Goal: Task Accomplishment & Management: Use online tool/utility

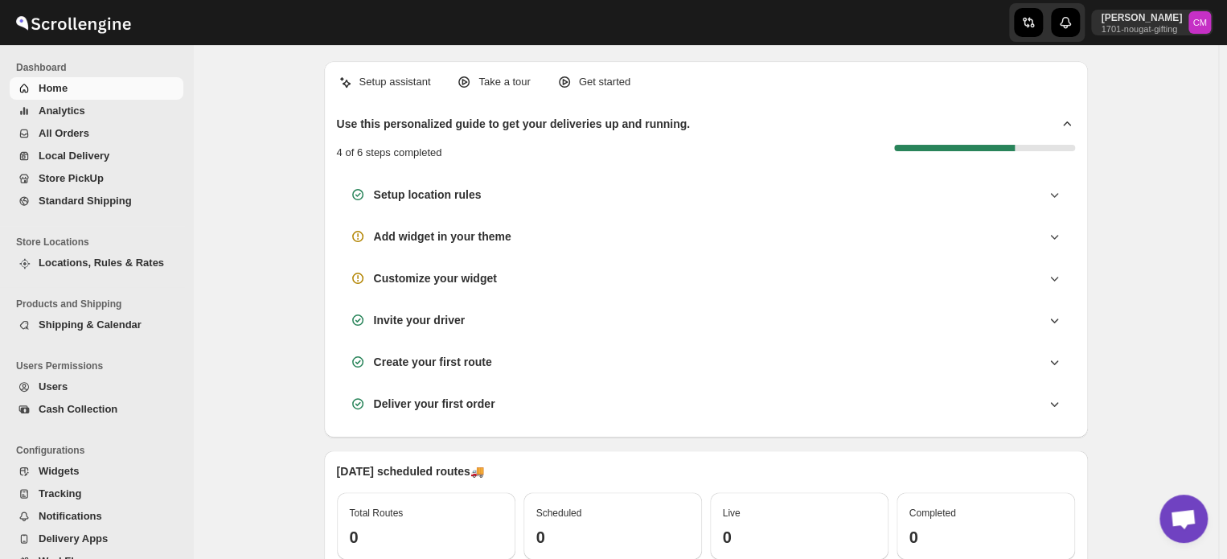
click at [1006, 113] on div "Setup assistant Take a tour Get started Use this personalized guide to get your…" at bounding box center [706, 249] width 764 height 376
drag, startPoint x: 0, startPoint y: 0, endPoint x: 859, endPoint y: 51, distance: 860.1
click at [859, 51] on div "Setup assistant Take a tour Get started Use this personalized guide to get your…" at bounding box center [706, 547] width 764 height 1005
click at [103, 199] on span "Standard Shipping" at bounding box center [85, 201] width 93 height 12
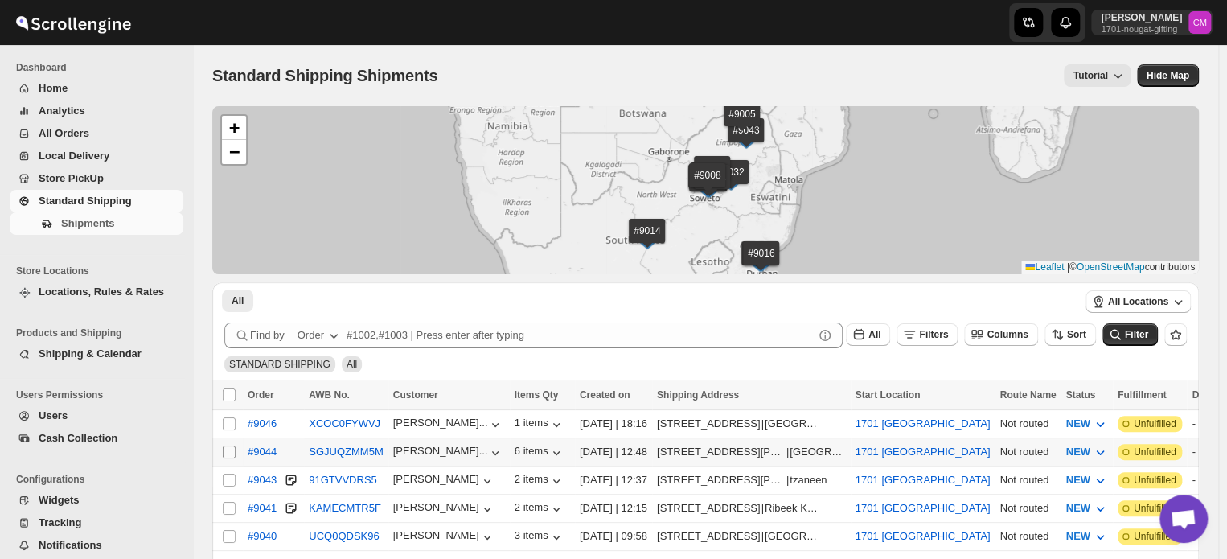
click at [228, 449] on input "Select shipment" at bounding box center [229, 451] width 13 height 13
checkbox input "true"
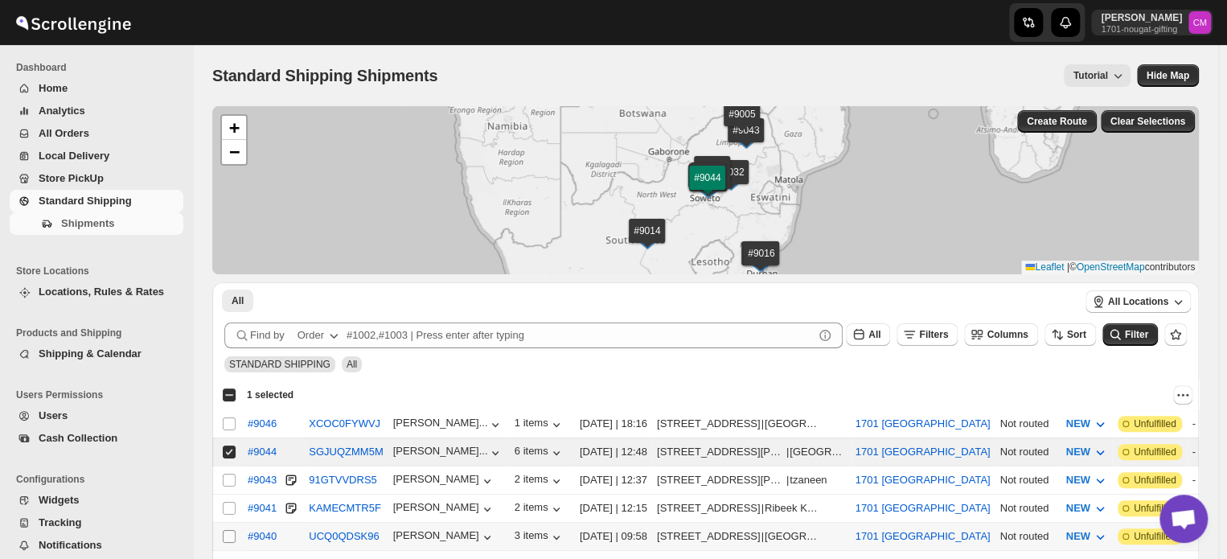
click at [228, 531] on input "Select shipment" at bounding box center [229, 536] width 13 height 13
checkbox input "true"
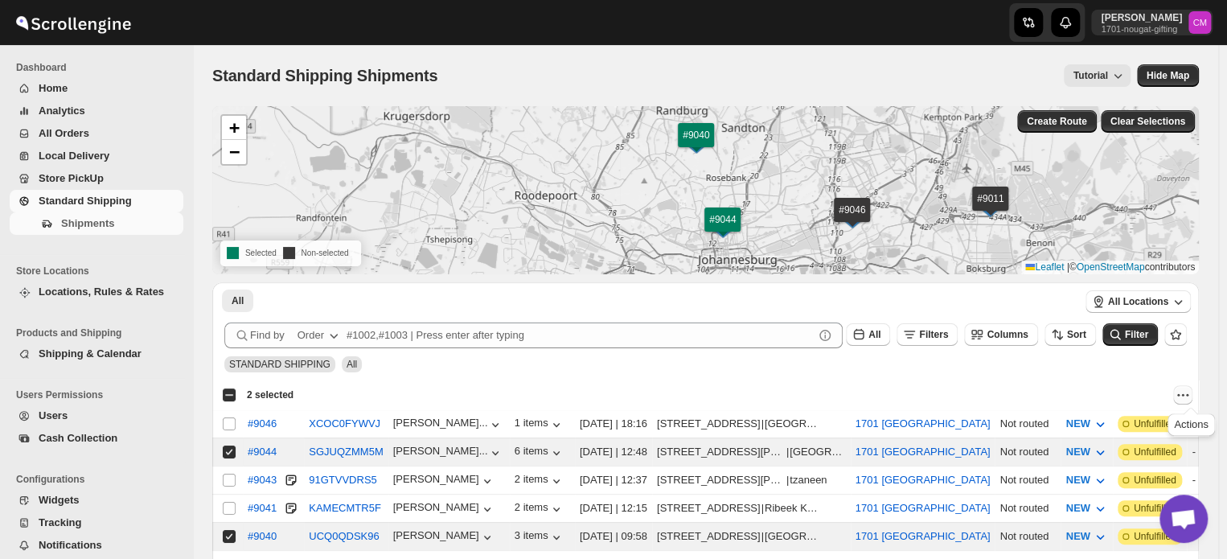
click at [1189, 396] on icon "Actions" at bounding box center [1182, 395] width 16 height 16
click at [1174, 420] on span "MOVE TO LOCAL DELIVERY" at bounding box center [1120, 426] width 139 height 12
checkbox input "false"
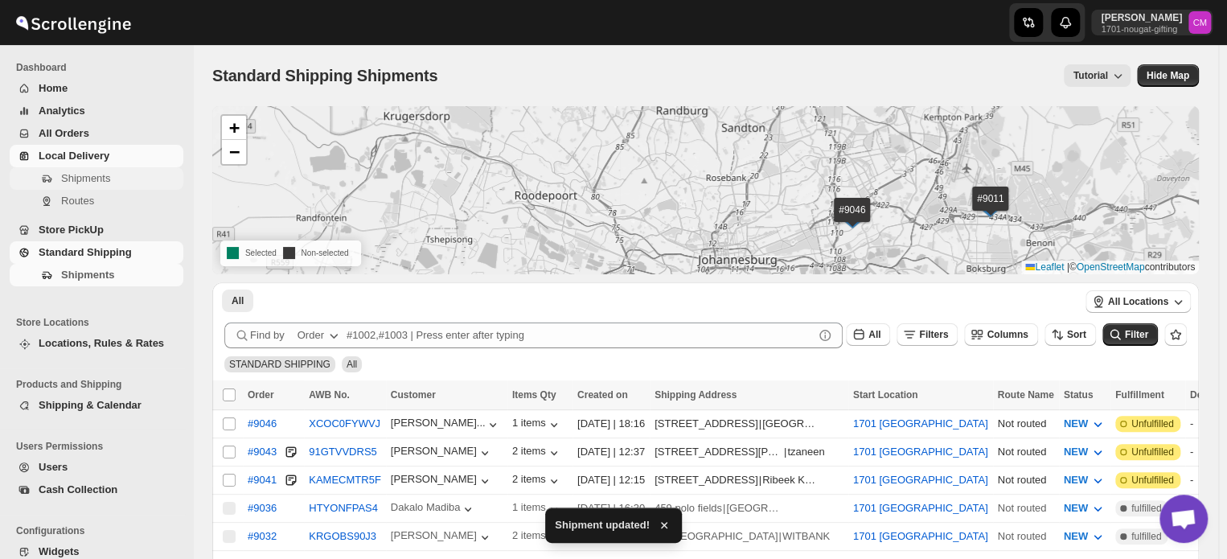
click at [69, 170] on span "Shipments" at bounding box center [120, 178] width 119 height 16
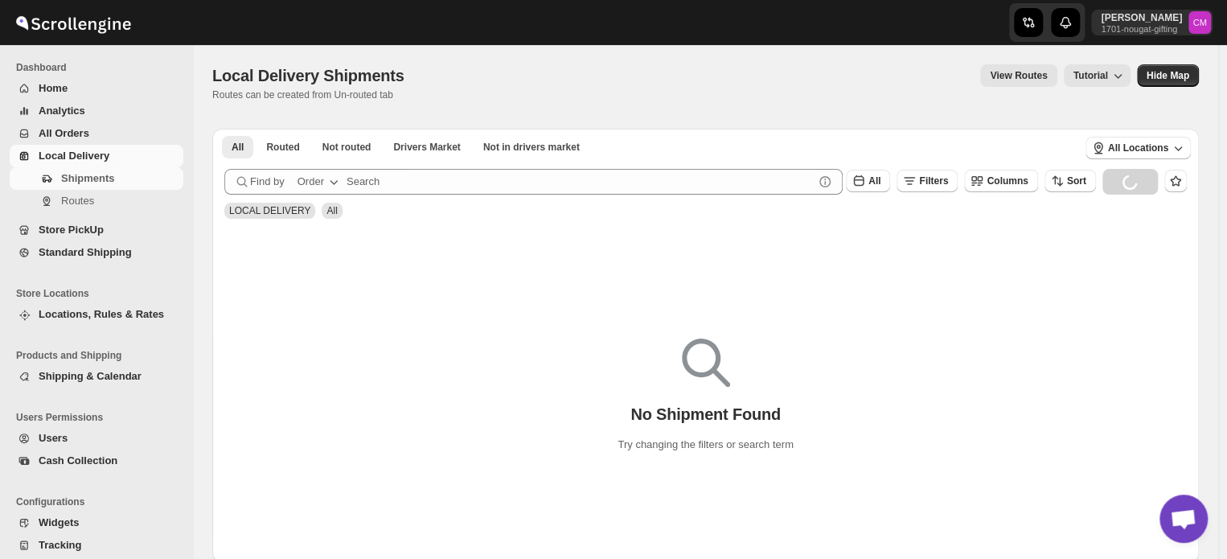
click at [70, 157] on span "Local Delivery" at bounding box center [74, 156] width 71 height 12
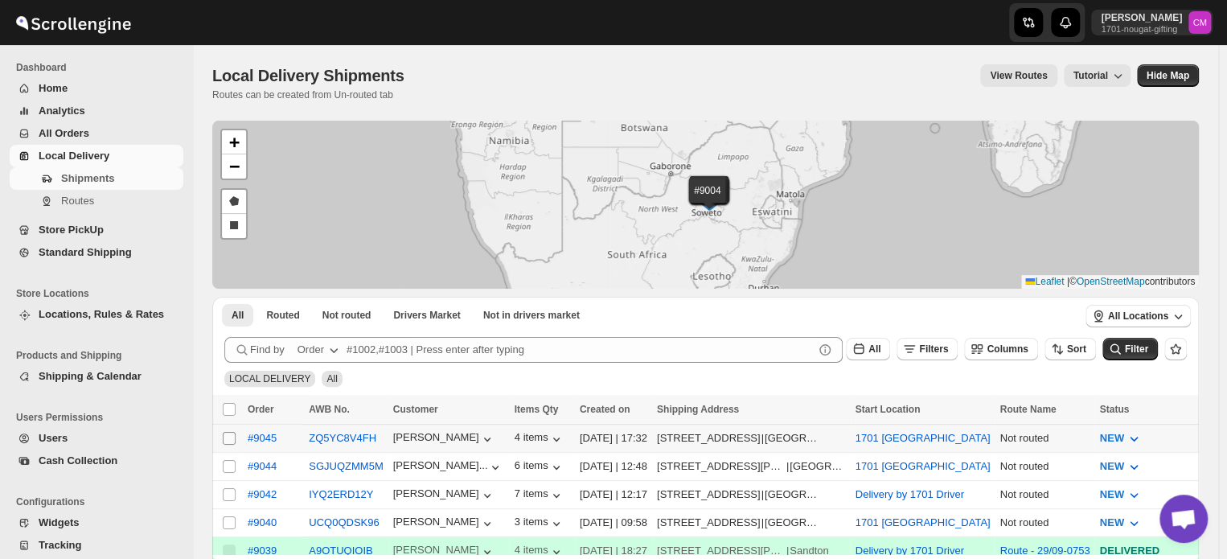
click at [228, 437] on input "Select shipment" at bounding box center [229, 438] width 13 height 13
checkbox input "true"
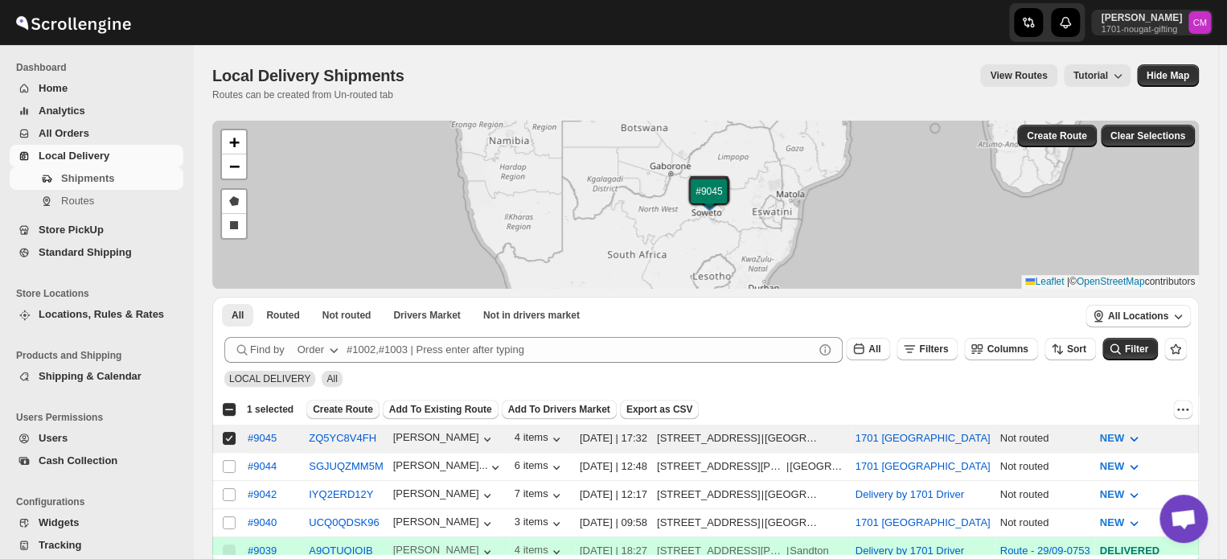
click at [349, 407] on span "Create Route" at bounding box center [343, 409] width 60 height 13
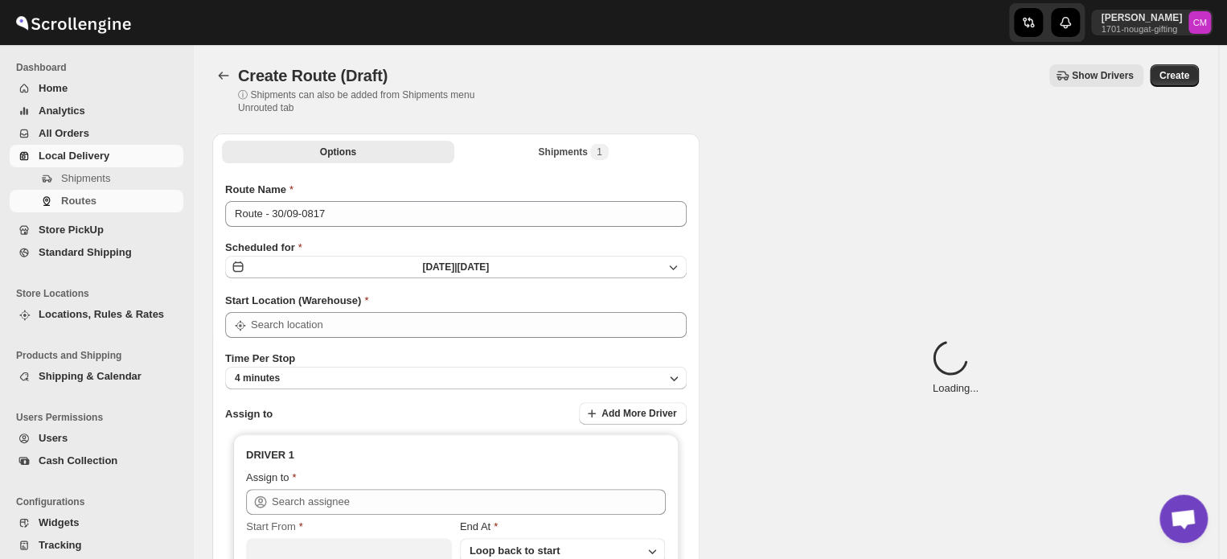
type input "1701 [GEOGRAPHIC_DATA]"
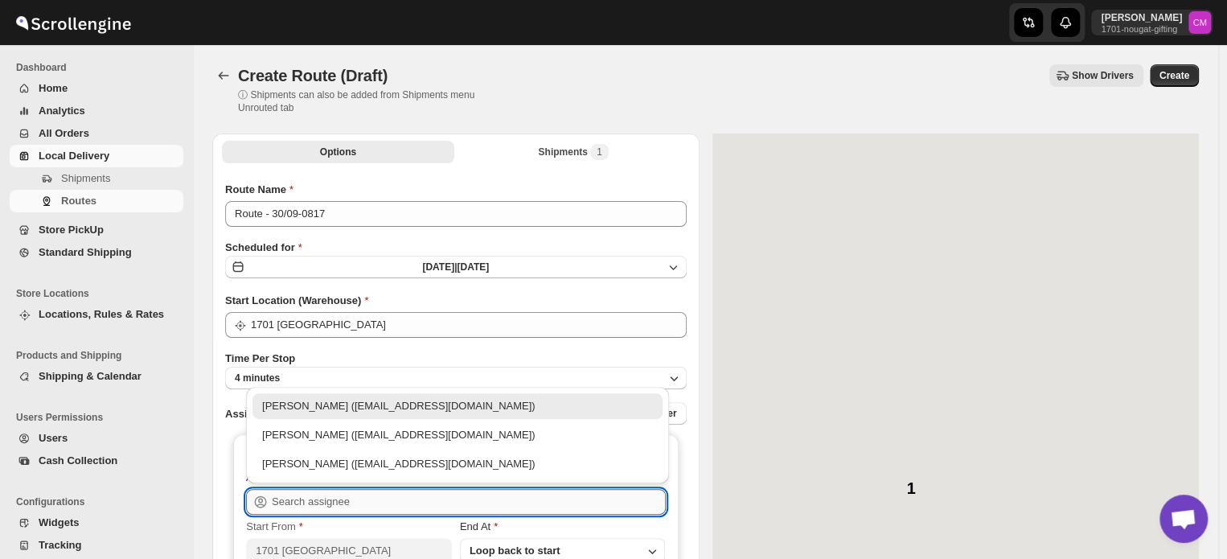
click at [317, 496] on input "text" at bounding box center [469, 502] width 394 height 26
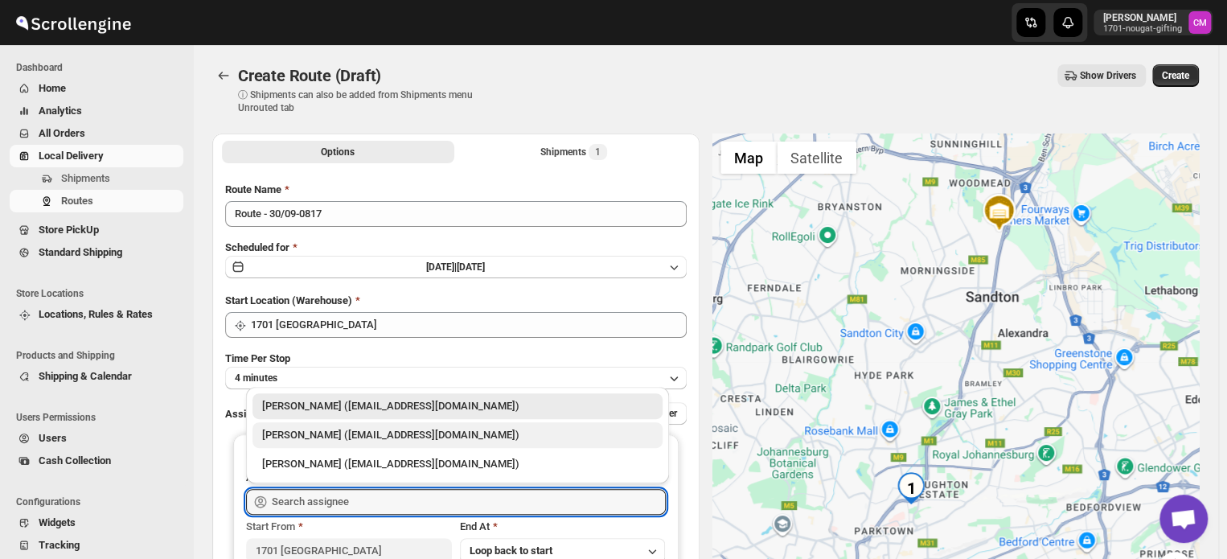
click at [312, 437] on div "[PERSON_NAME] ([EMAIL_ADDRESS][DOMAIN_NAME])" at bounding box center [457, 435] width 391 height 16
type input "[PERSON_NAME] ([EMAIL_ADDRESS][DOMAIN_NAME])"
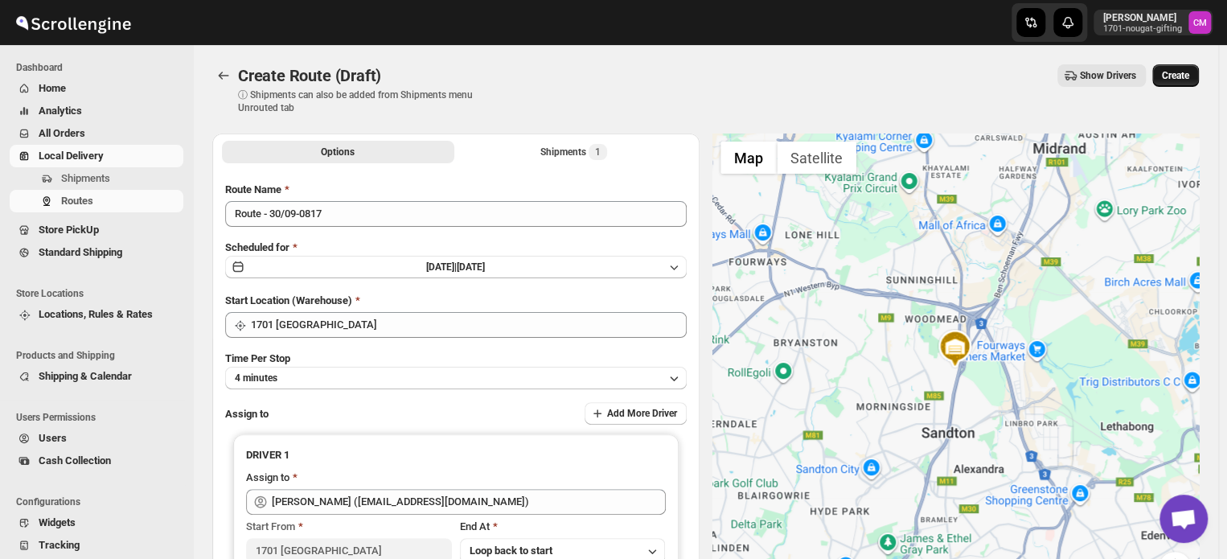
click at [1172, 76] on span "Create" at bounding box center [1175, 75] width 27 height 13
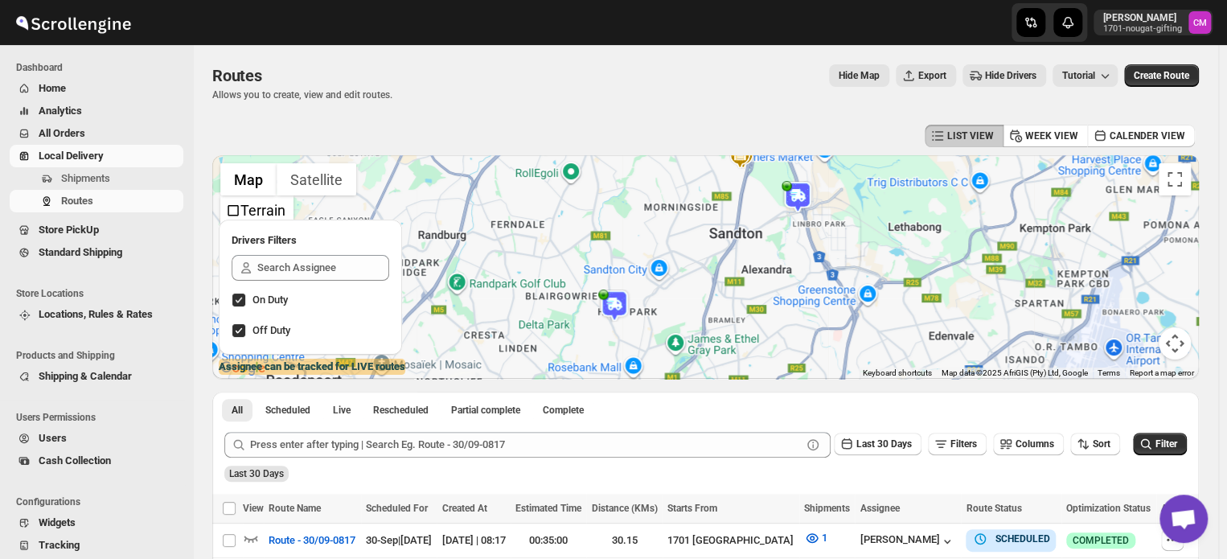
click at [80, 157] on span "Local Delivery" at bounding box center [71, 156] width 65 height 12
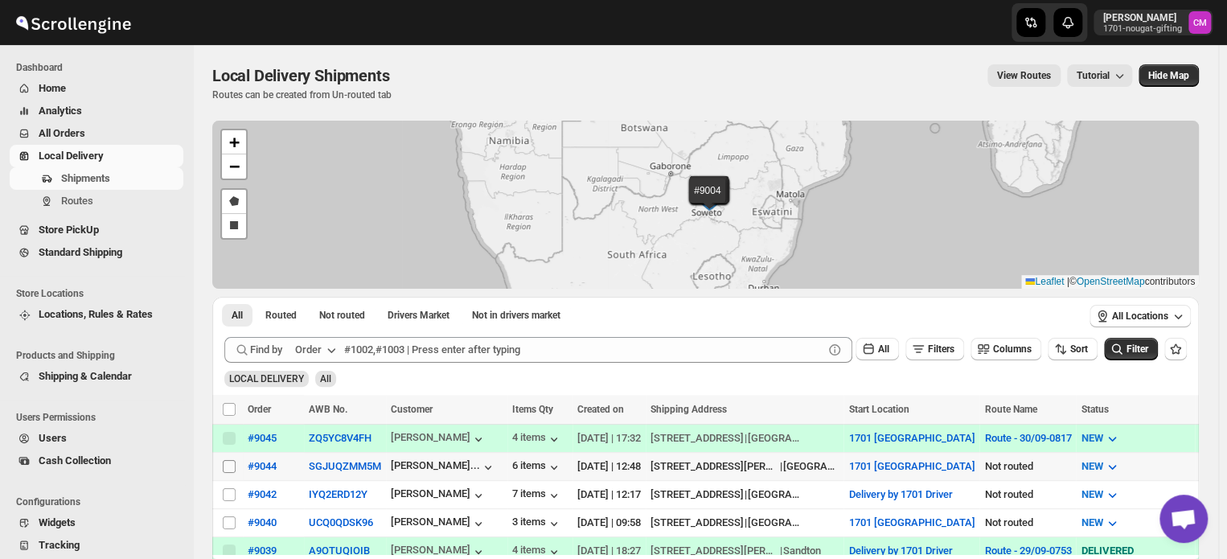
click at [228, 462] on input "Select shipment" at bounding box center [229, 466] width 13 height 13
checkbox input "true"
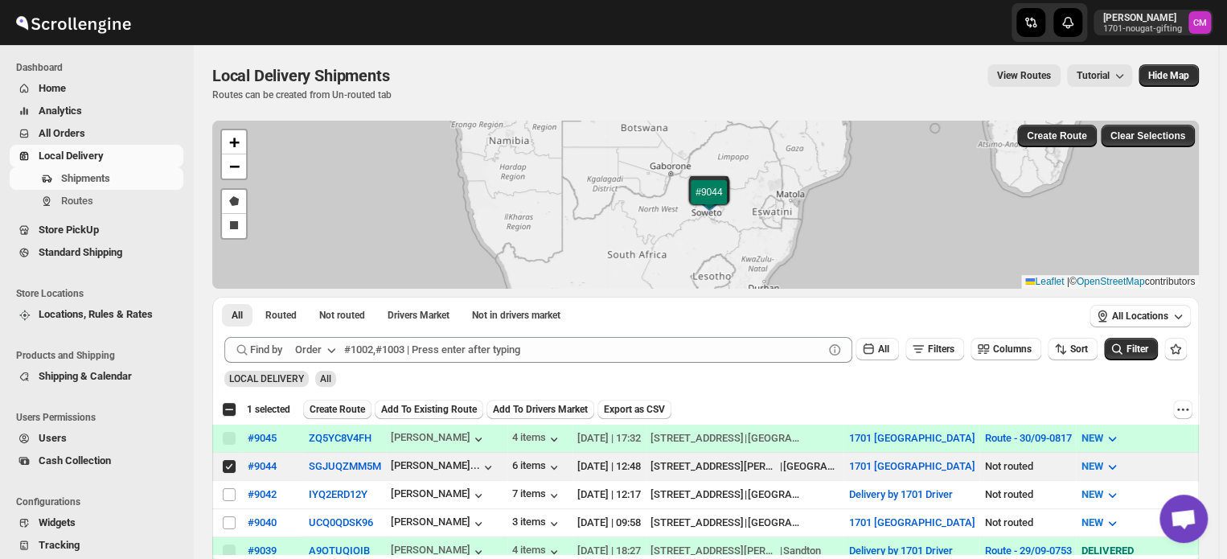
click at [335, 404] on span "Create Route" at bounding box center [336, 409] width 55 height 13
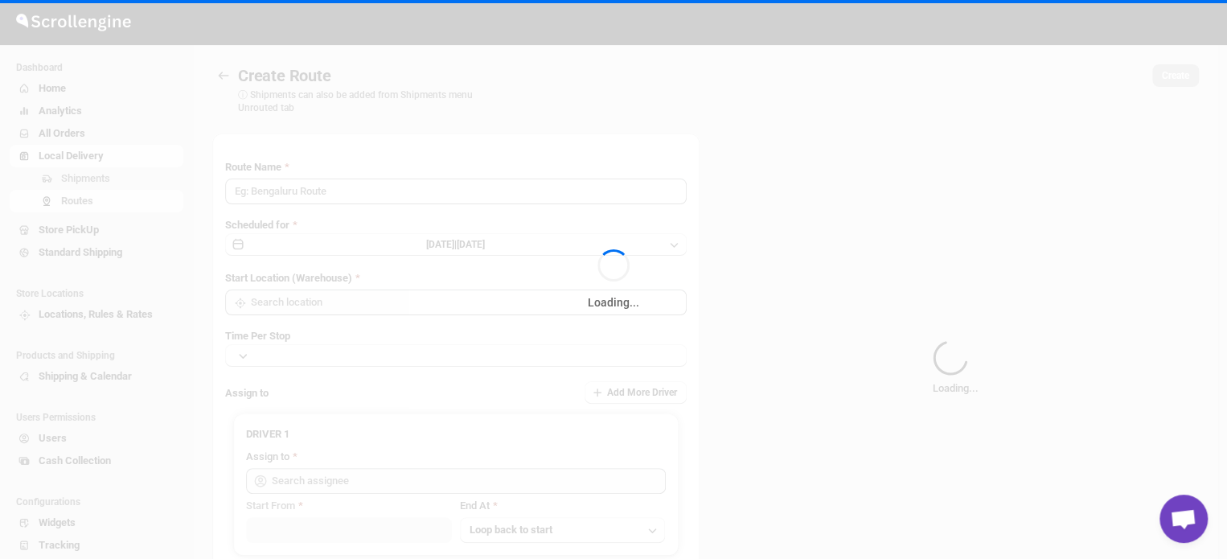
type input "Route - 30/09-0817"
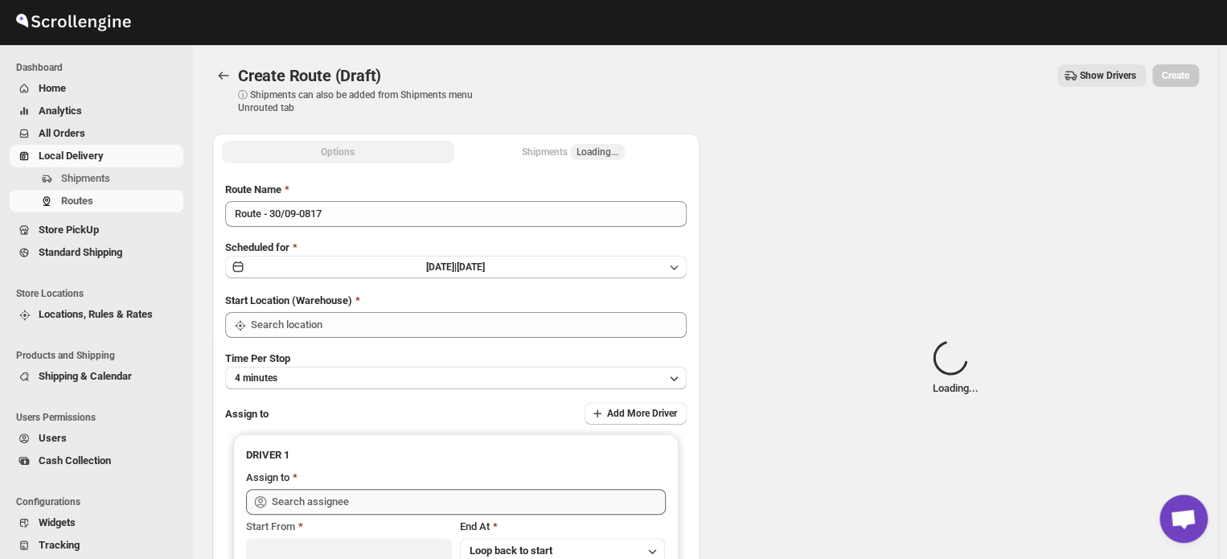
type input "1701 [GEOGRAPHIC_DATA]"
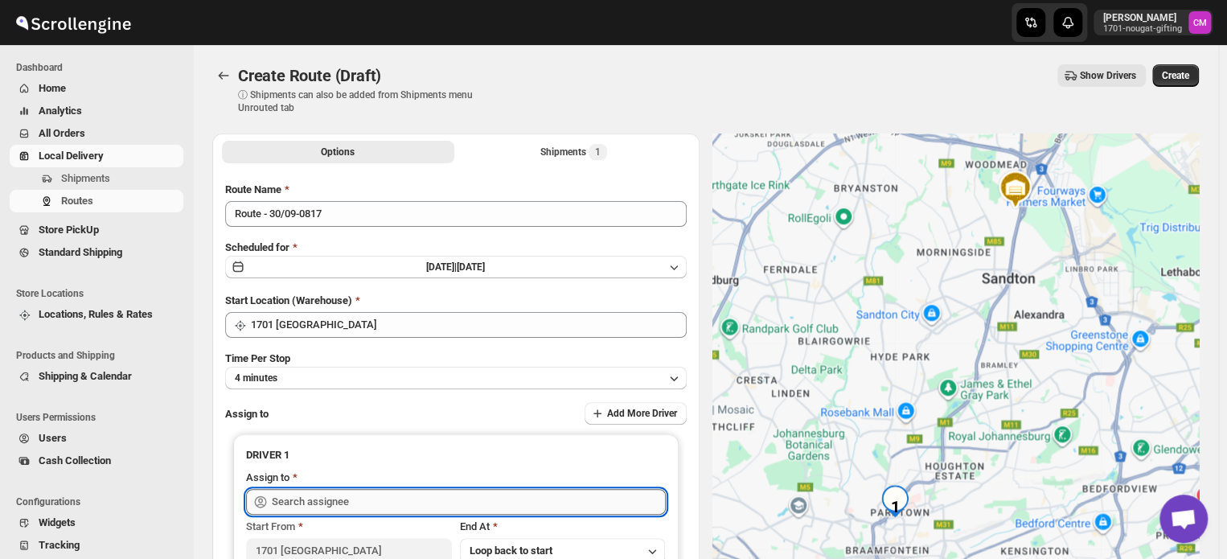
click at [316, 501] on input "text" at bounding box center [469, 502] width 394 height 26
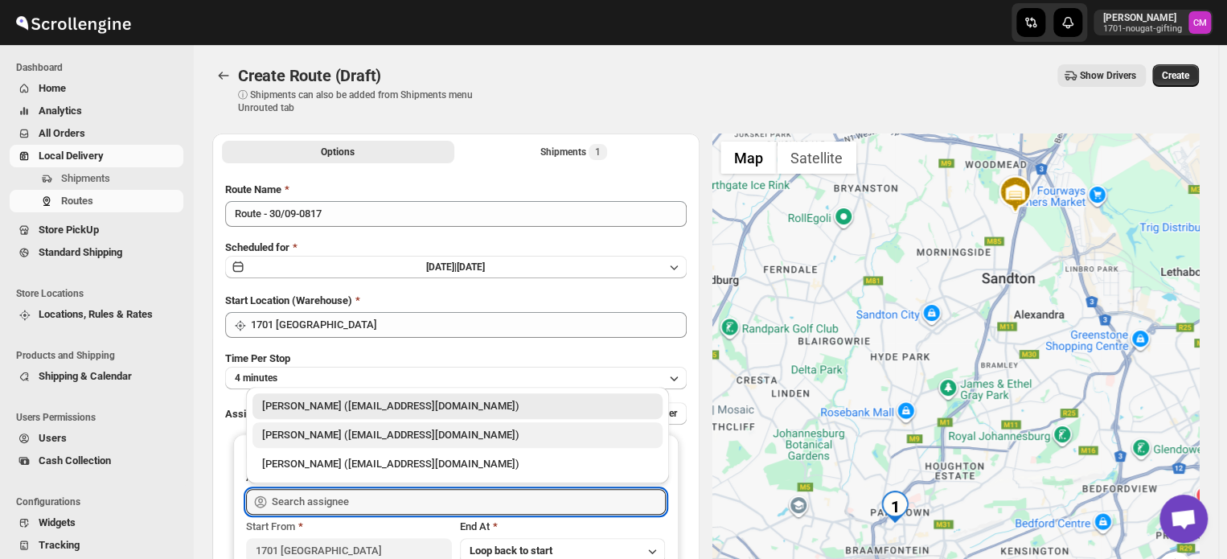
click at [326, 437] on div "[PERSON_NAME] ([EMAIL_ADDRESS][DOMAIN_NAME])" at bounding box center [457, 435] width 391 height 16
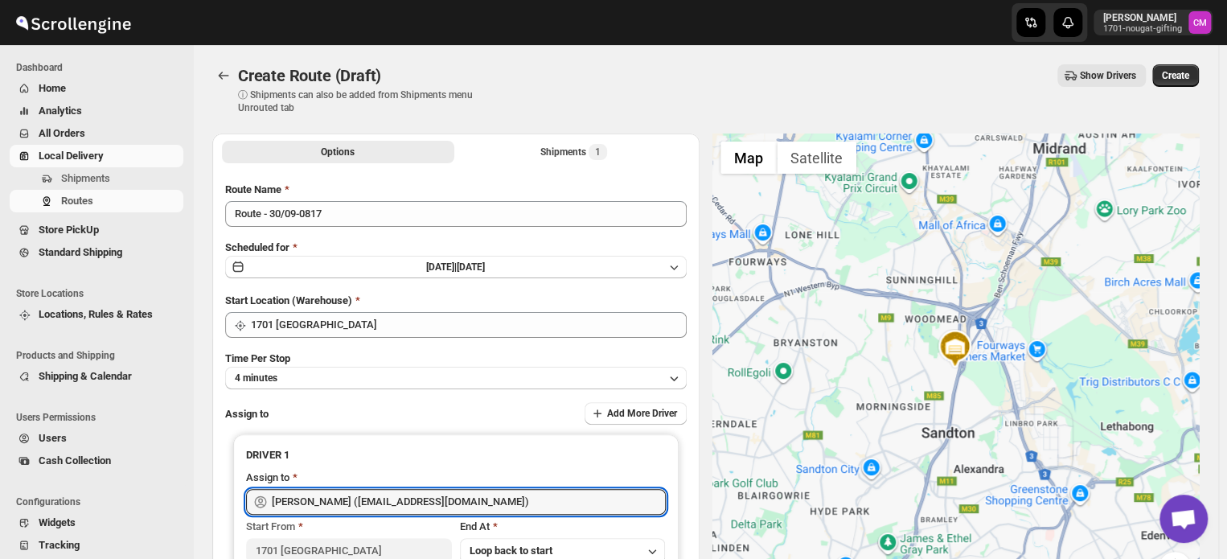
type input "[PERSON_NAME] ([EMAIL_ADDRESS][DOMAIN_NAME])"
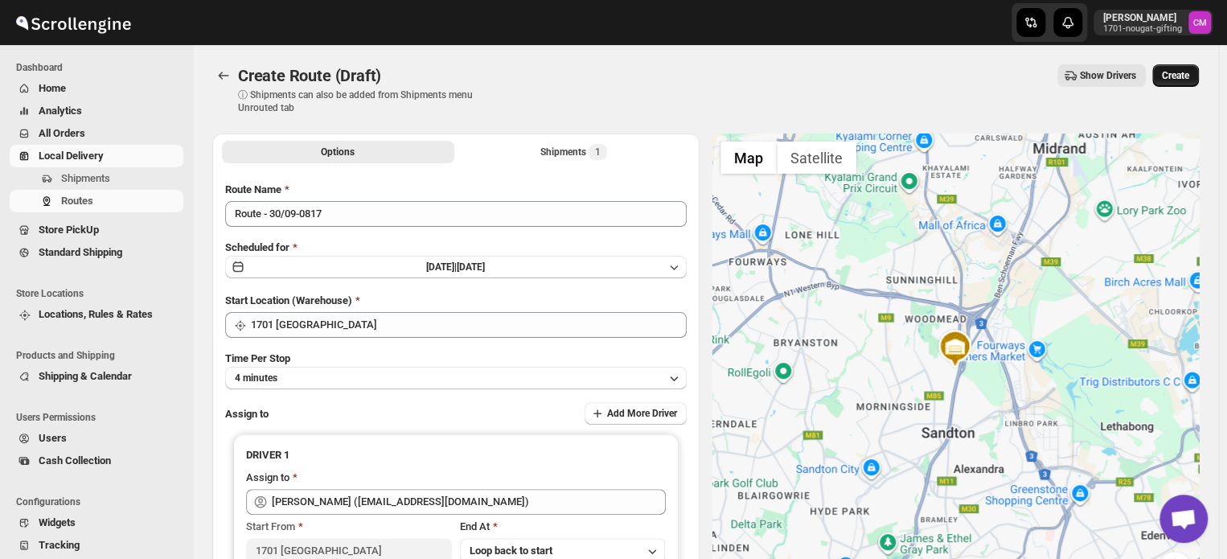
click at [1177, 77] on span "Create" at bounding box center [1175, 75] width 27 height 13
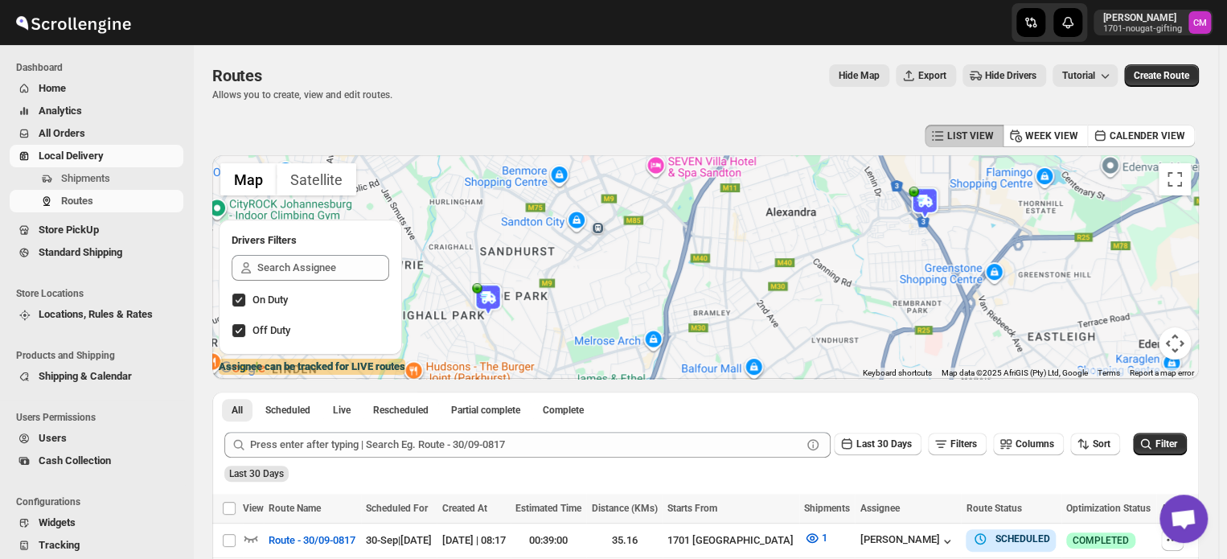
click at [59, 155] on span "Local Delivery" at bounding box center [71, 156] width 65 height 12
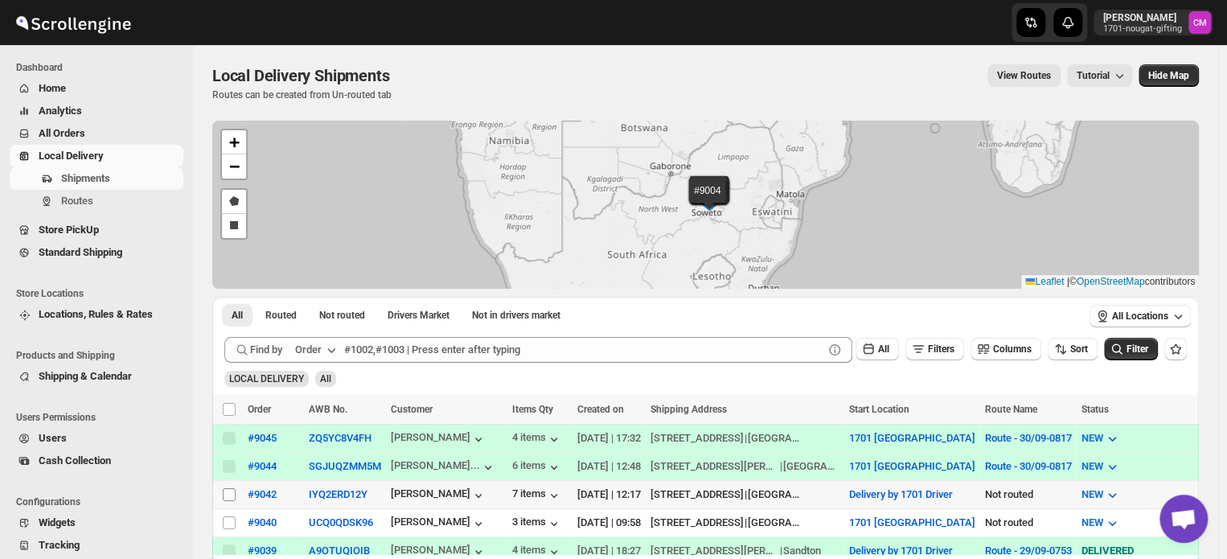
click at [227, 492] on input "Select shipment" at bounding box center [229, 494] width 13 height 13
checkbox input "true"
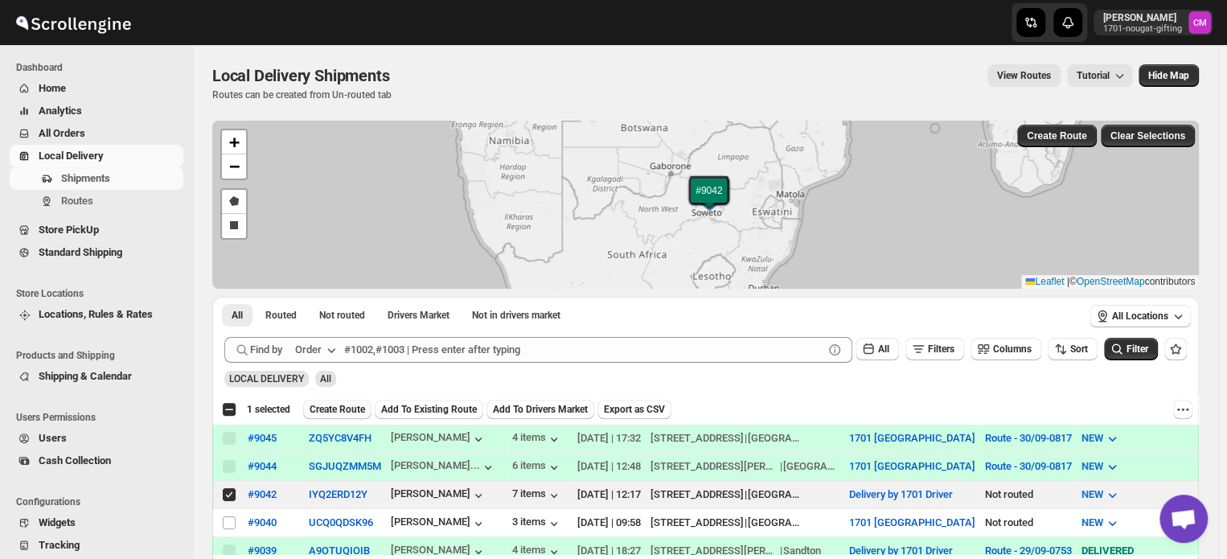
click at [333, 409] on span "Create Route" at bounding box center [336, 409] width 55 height 13
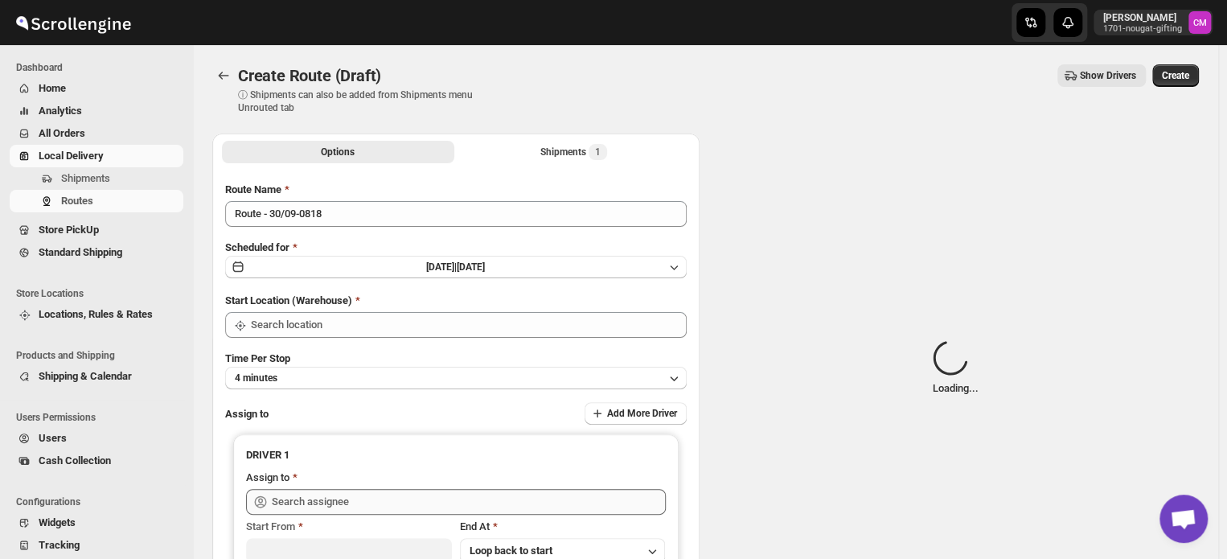
type input "Delivery by 1701 Driver"
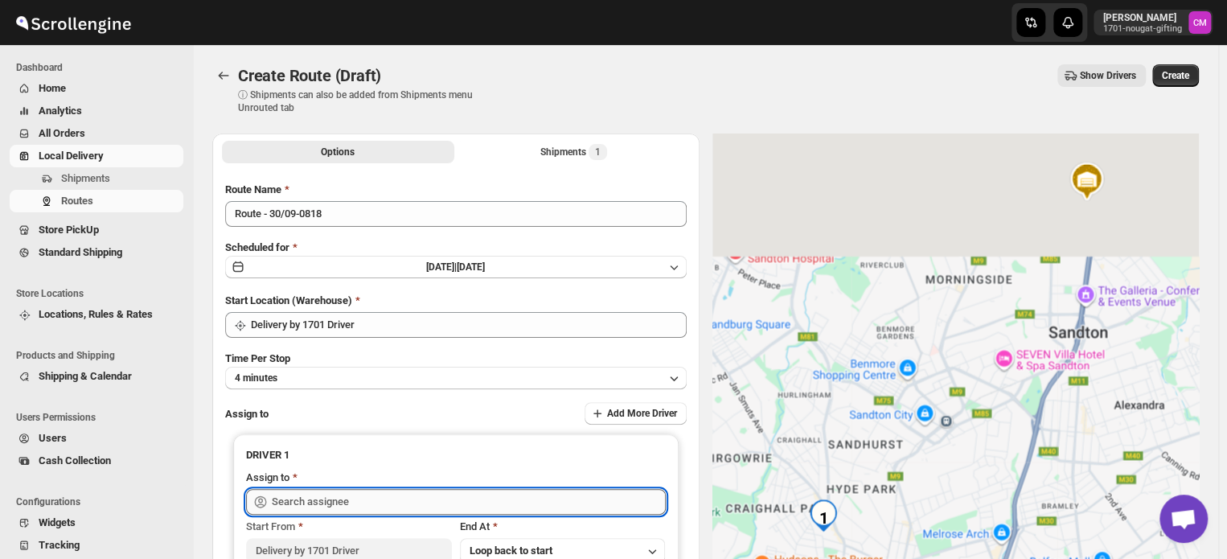
click at [322, 502] on input "text" at bounding box center [469, 502] width 394 height 26
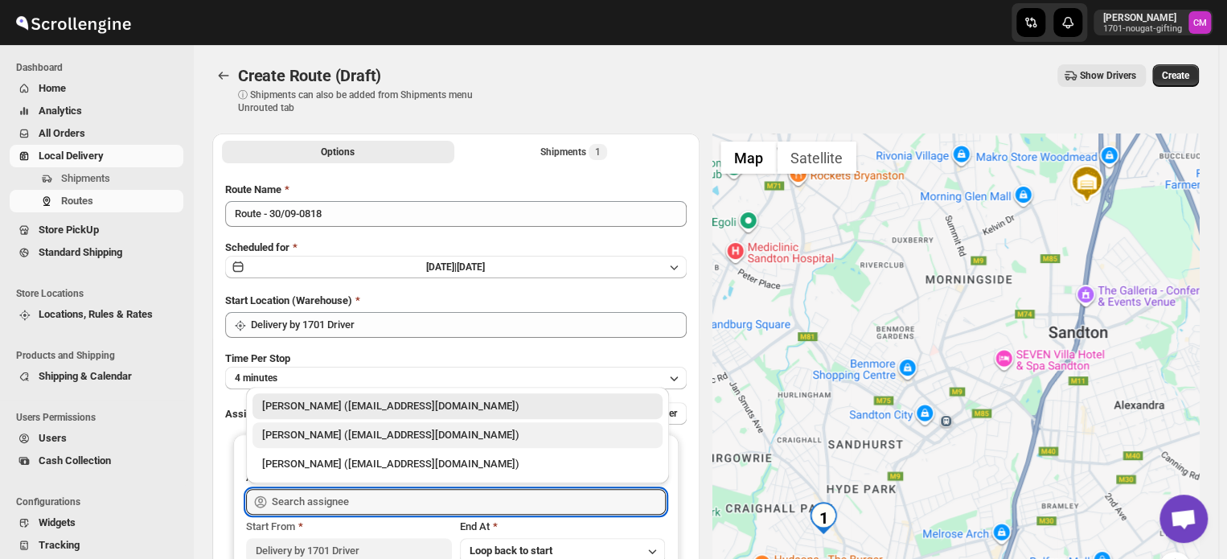
click at [325, 440] on div "[PERSON_NAME] ([EMAIL_ADDRESS][DOMAIN_NAME])" at bounding box center [457, 435] width 391 height 16
type input "[PERSON_NAME] ([EMAIL_ADDRESS][DOMAIN_NAME])"
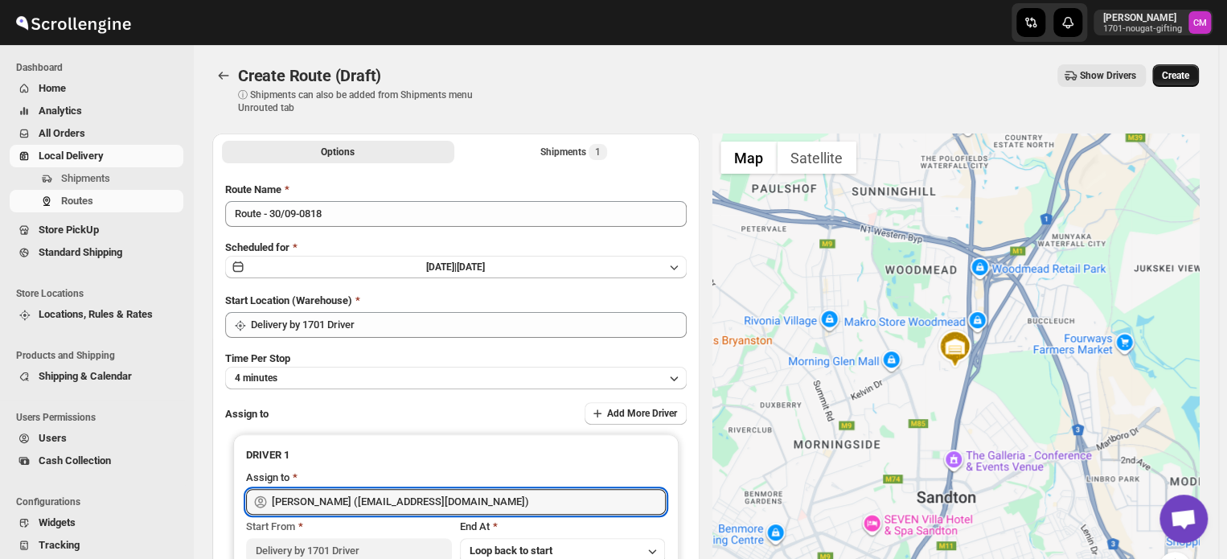
click at [1183, 80] on span "Create" at bounding box center [1175, 75] width 27 height 13
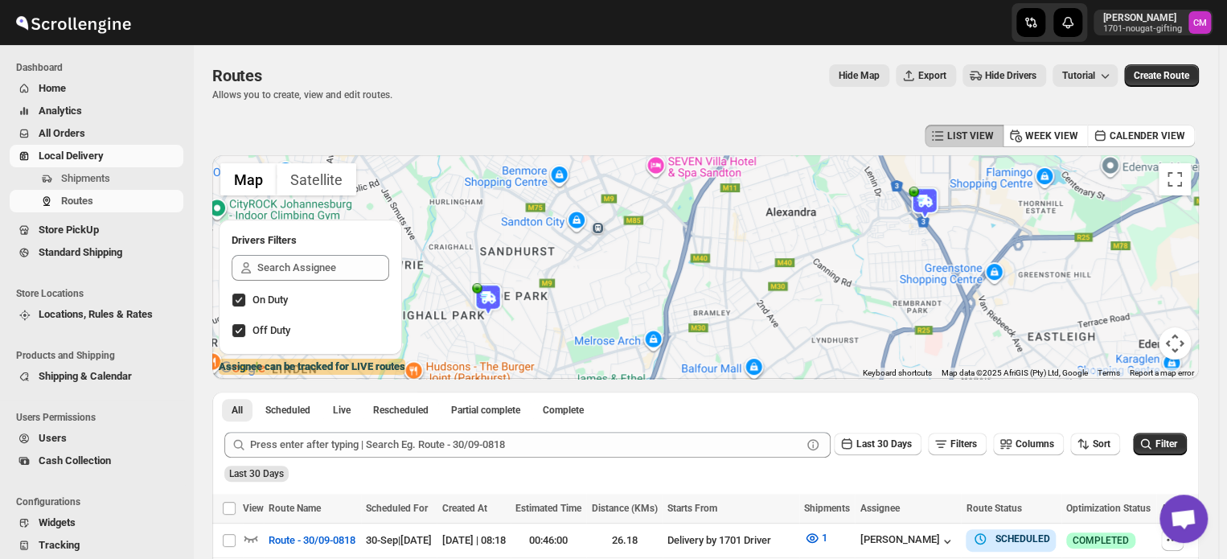
click at [64, 163] on span "Local Delivery" at bounding box center [109, 156] width 141 height 16
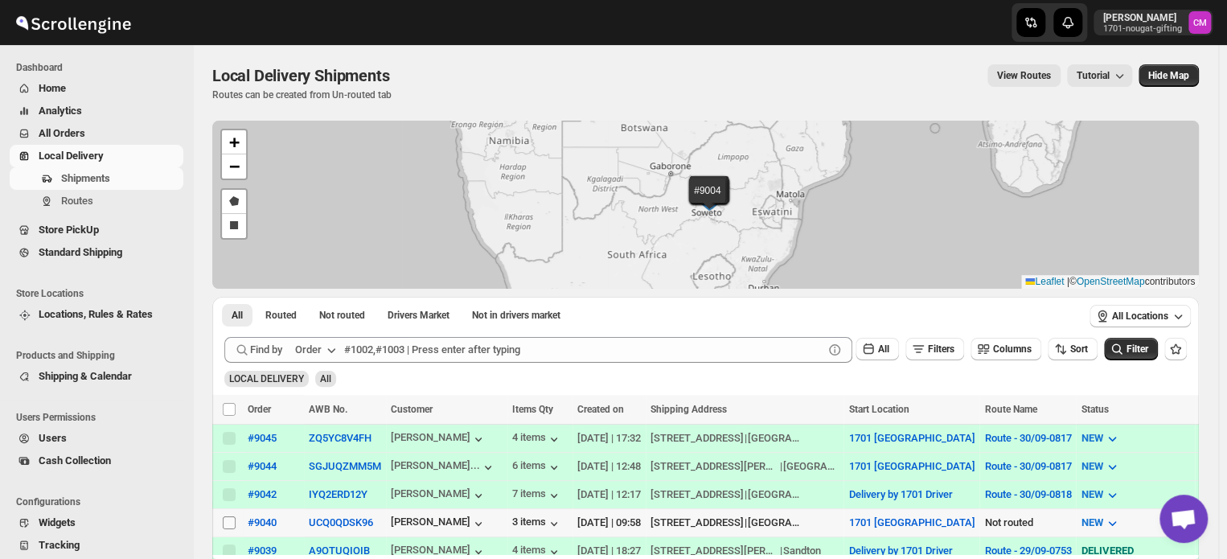
click at [231, 517] on input "Select shipment" at bounding box center [229, 522] width 13 height 13
checkbox input "true"
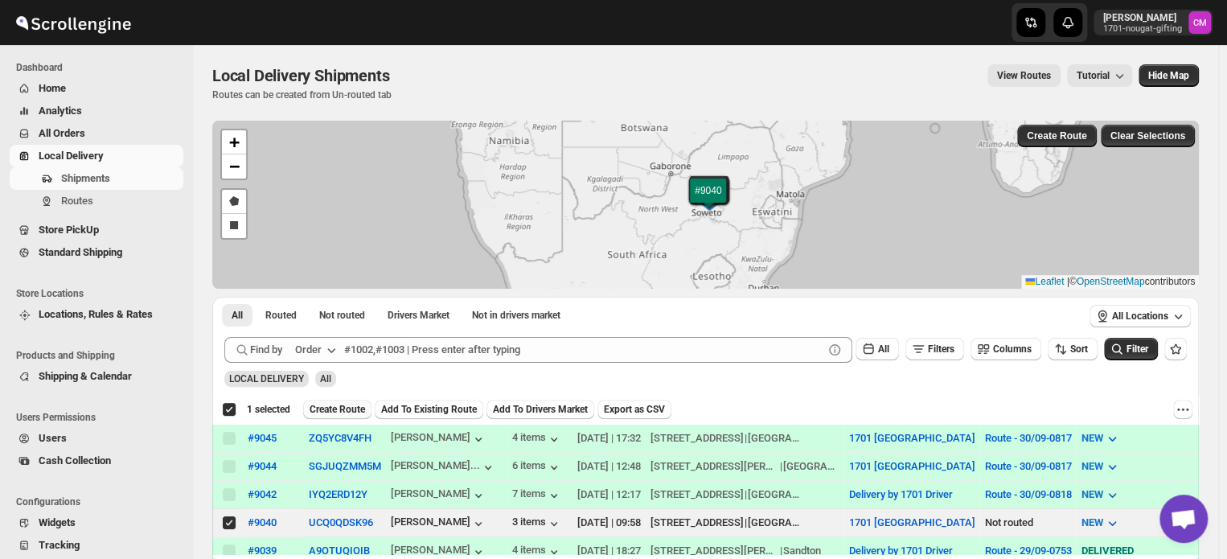
click at [339, 404] on span "Create Route" at bounding box center [336, 409] width 55 height 13
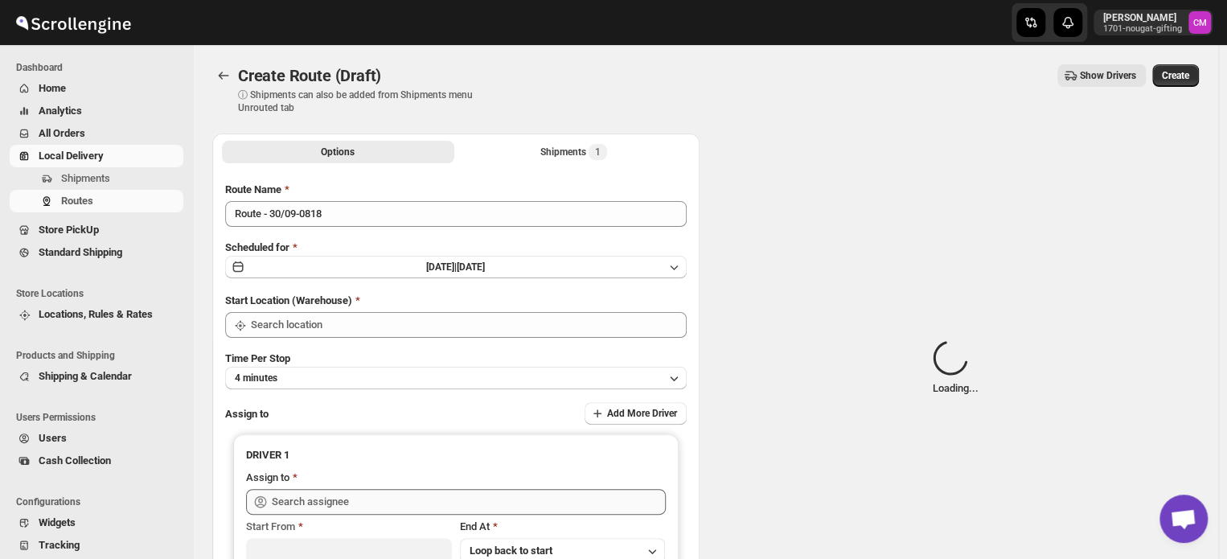
type input "1701 [GEOGRAPHIC_DATA]"
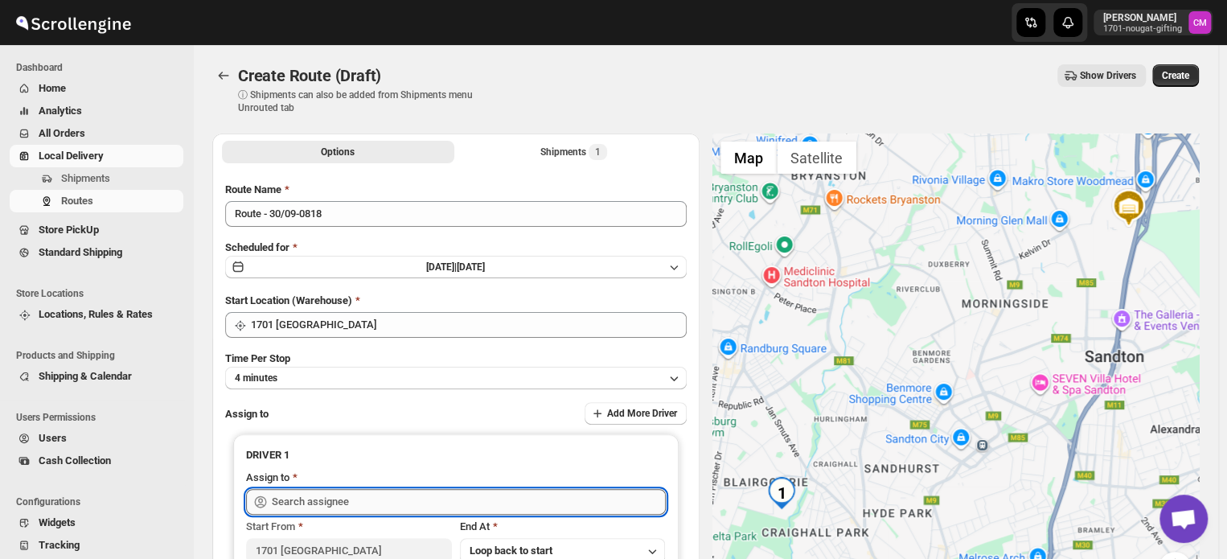
click at [333, 498] on input "text" at bounding box center [469, 502] width 394 height 26
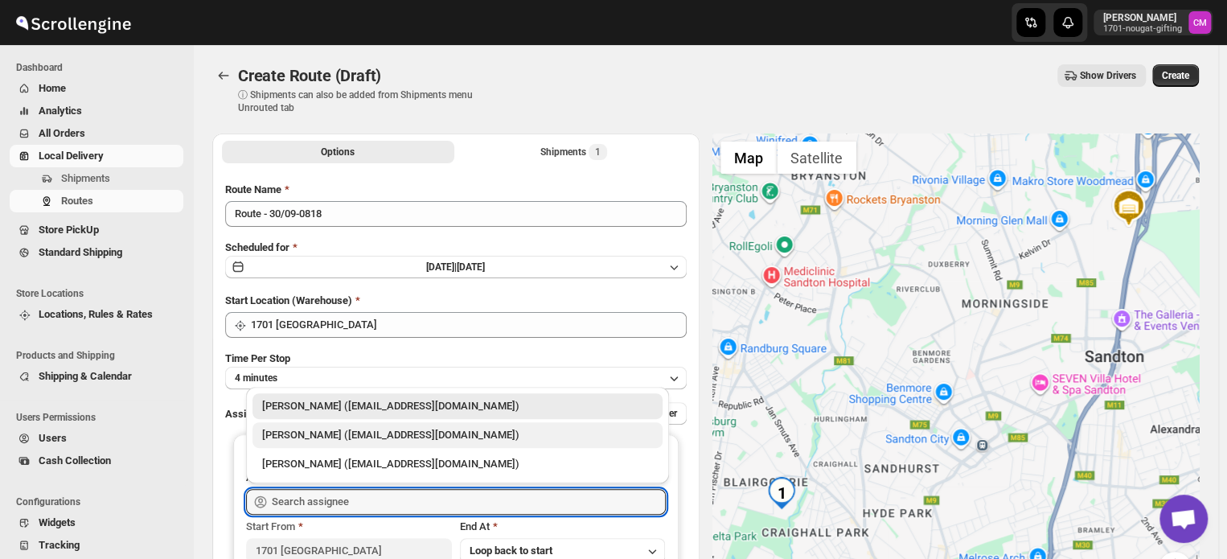
click at [338, 437] on div "[PERSON_NAME] ([EMAIL_ADDRESS][DOMAIN_NAME])" at bounding box center [457, 435] width 391 height 16
type input "[PERSON_NAME] ([EMAIL_ADDRESS][DOMAIN_NAME])"
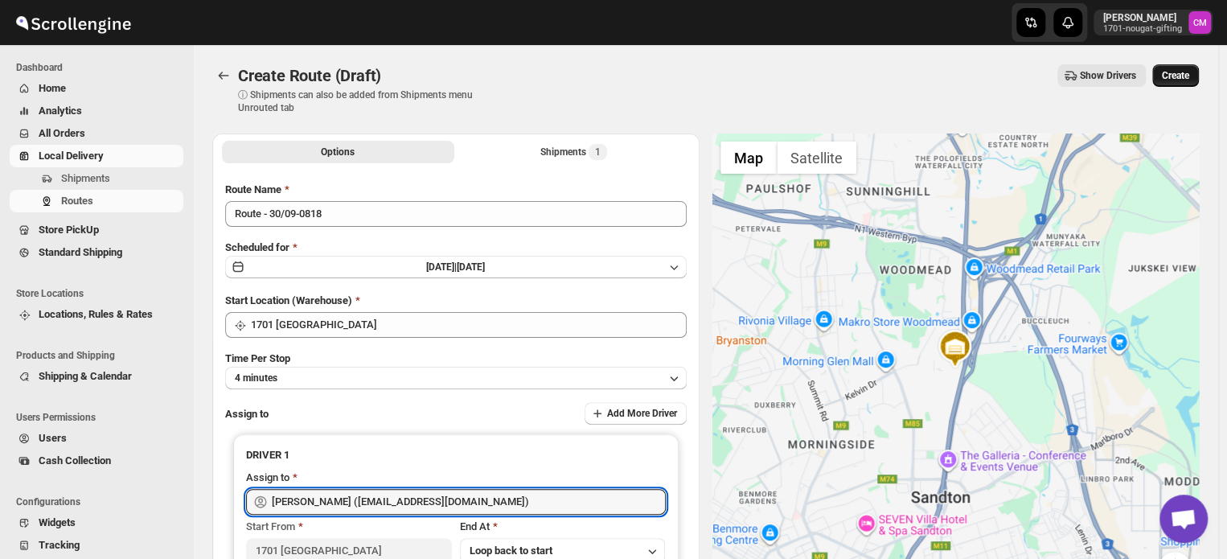
click at [1174, 74] on span "Create" at bounding box center [1175, 75] width 27 height 13
